Goal: Book appointment/travel/reservation

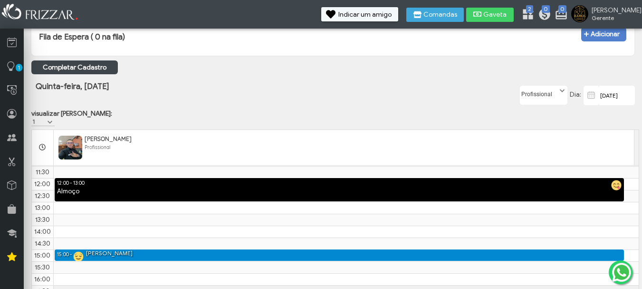
scroll to position [108, 0]
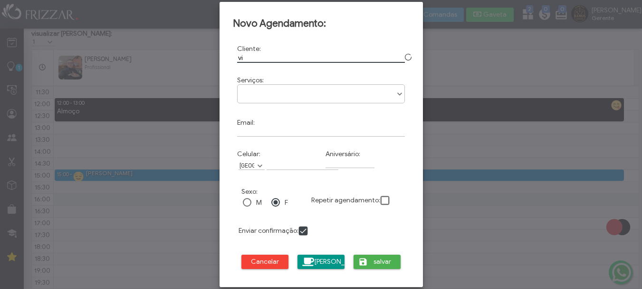
type input "v"
type input "Vitor"
click at [248, 201] on div at bounding box center [247, 202] width 9 height 9
click at [288, 92] on ul at bounding box center [321, 90] width 167 height 11
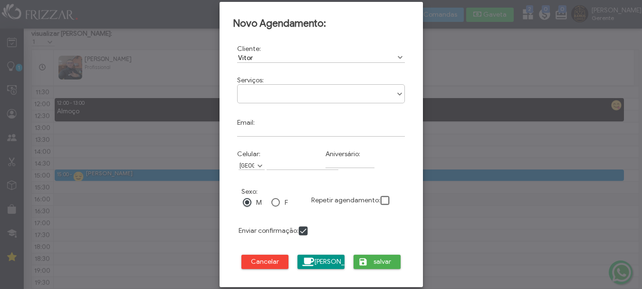
scroll to position [5, 42]
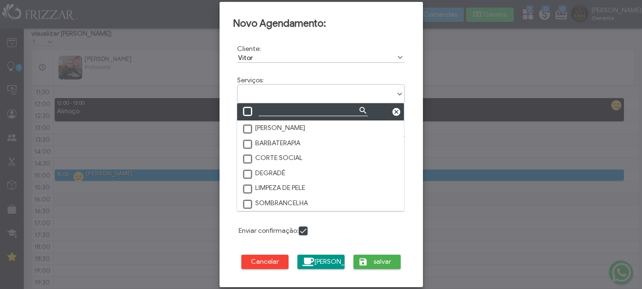
click at [249, 171] on span at bounding box center [248, 175] width 10 height 10
click at [299, 205] on label "SOMBRANCELHA" at bounding box center [275, 203] width 66 height 9
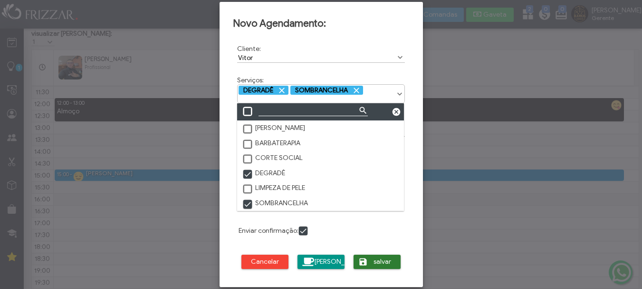
click at [372, 261] on span "salvar" at bounding box center [383, 261] width 24 height 14
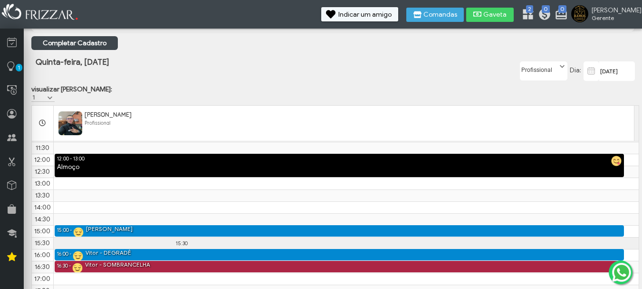
scroll to position [108, 0]
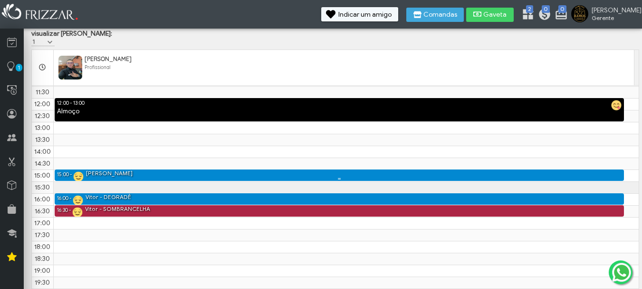
click at [127, 173] on div "[PERSON_NAME]" at bounding box center [109, 173] width 47 height 8
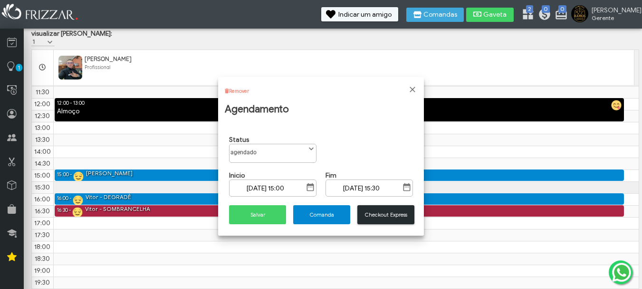
scroll to position [5, 42]
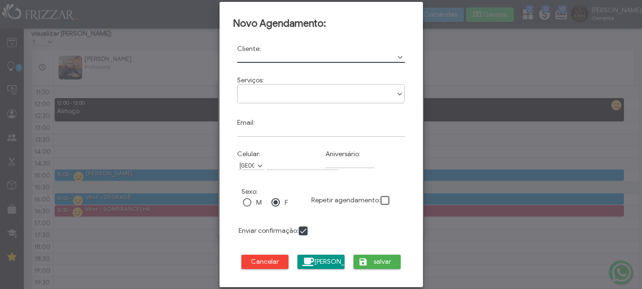
click at [268, 59] on input "text" at bounding box center [321, 58] width 168 height 10
click at [401, 56] on span "Show Options" at bounding box center [400, 58] width 10 height 10
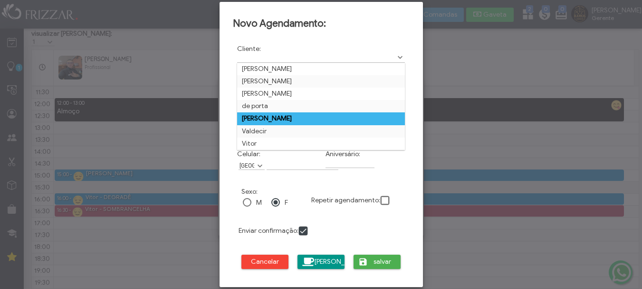
click at [290, 119] on td "[PERSON_NAME]" at bounding box center [321, 118] width 168 height 12
type input "[PERSON_NAME]"
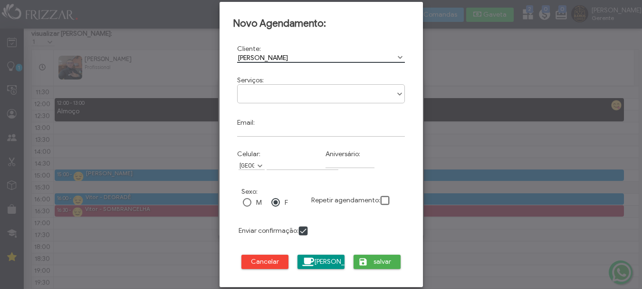
click at [278, 89] on ul at bounding box center [321, 90] width 167 height 11
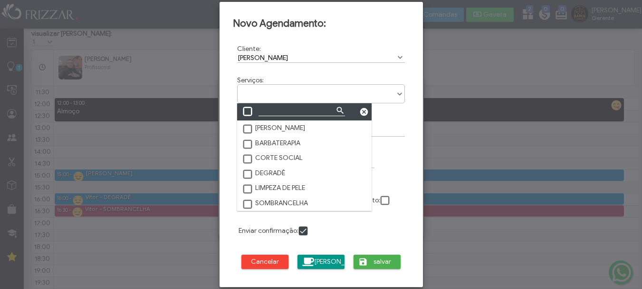
click at [292, 204] on label "SOMBRANCELHA" at bounding box center [275, 203] width 66 height 9
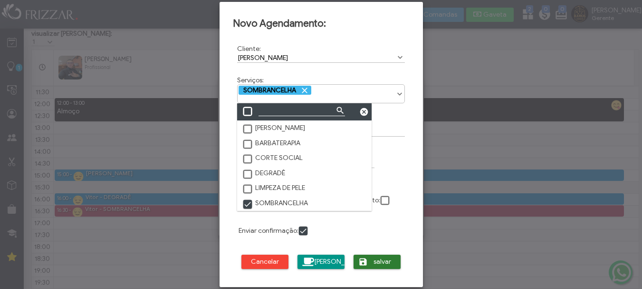
click at [381, 263] on span "salvar" at bounding box center [383, 261] width 24 height 14
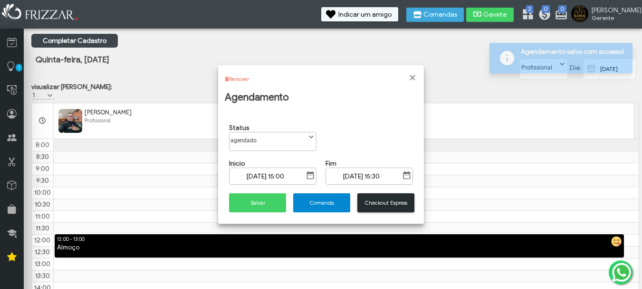
scroll to position [83, 0]
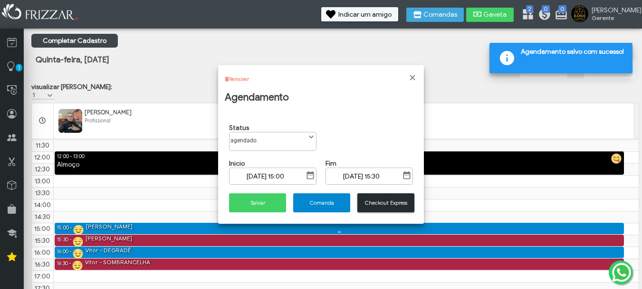
click at [131, 234] on div "15:00 - 15:30 [PERSON_NAME]" at bounding box center [339, 227] width 569 height 11
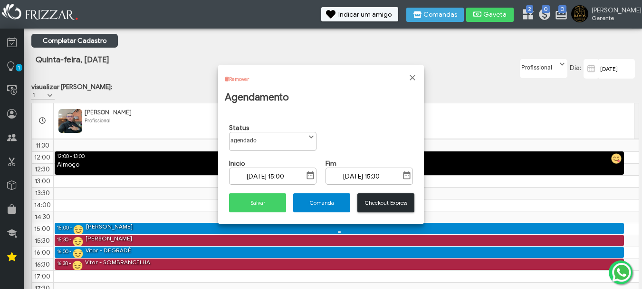
scroll to position [5, 42]
click at [312, 142] on span at bounding box center [312, 137] width 10 height 10
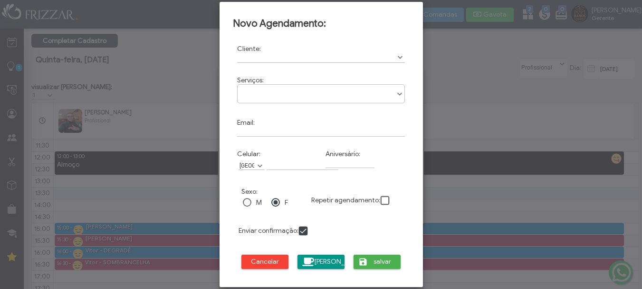
click at [484, 91] on div at bounding box center [321, 144] width 642 height 289
click at [272, 256] on span "Cancelar" at bounding box center [265, 261] width 34 height 14
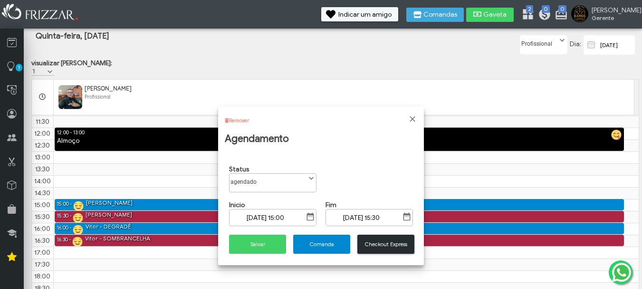
scroll to position [108, 0]
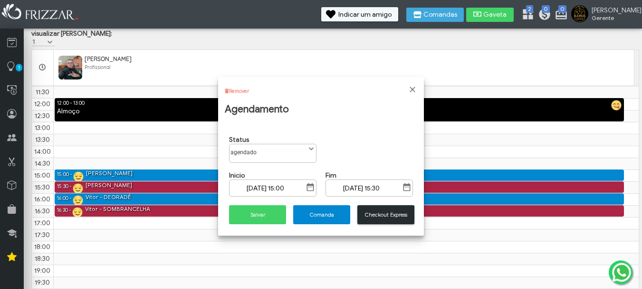
click at [139, 177] on div at bounding box center [339, 179] width 569 height 4
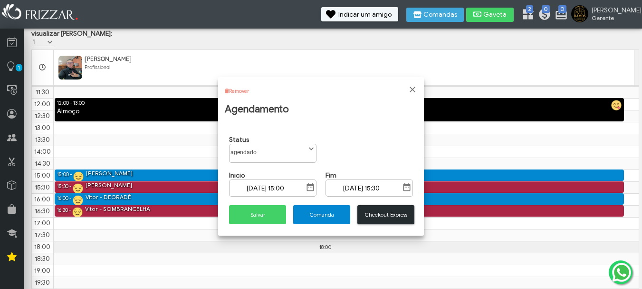
click at [329, 242] on div "8:00 8:30 9:00 9:30 10:00 10:30 11:00 11:30 12:00 12:30 13:00 13:30 14:00 14:30…" at bounding box center [335, 145] width 607 height 285
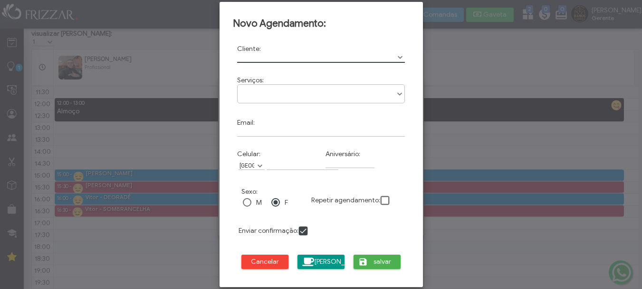
click at [458, 59] on div at bounding box center [321, 144] width 642 height 289
click at [275, 267] on span "Cancelar" at bounding box center [265, 261] width 34 height 14
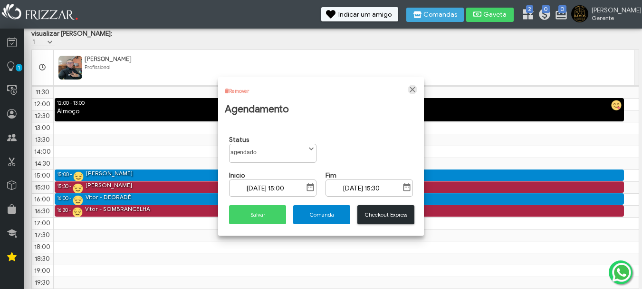
click at [413, 85] on span "Fechar" at bounding box center [413, 90] width 10 height 10
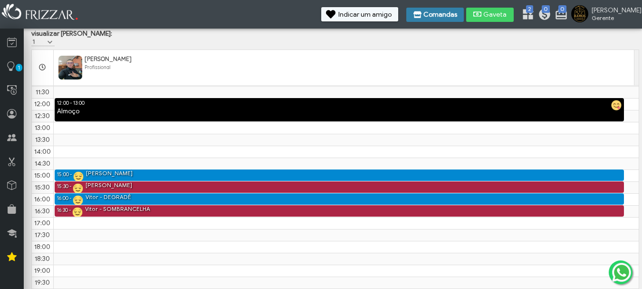
click at [449, 12] on span "Comandas" at bounding box center [440, 14] width 34 height 7
